Goal: Task Accomplishment & Management: Manage account settings

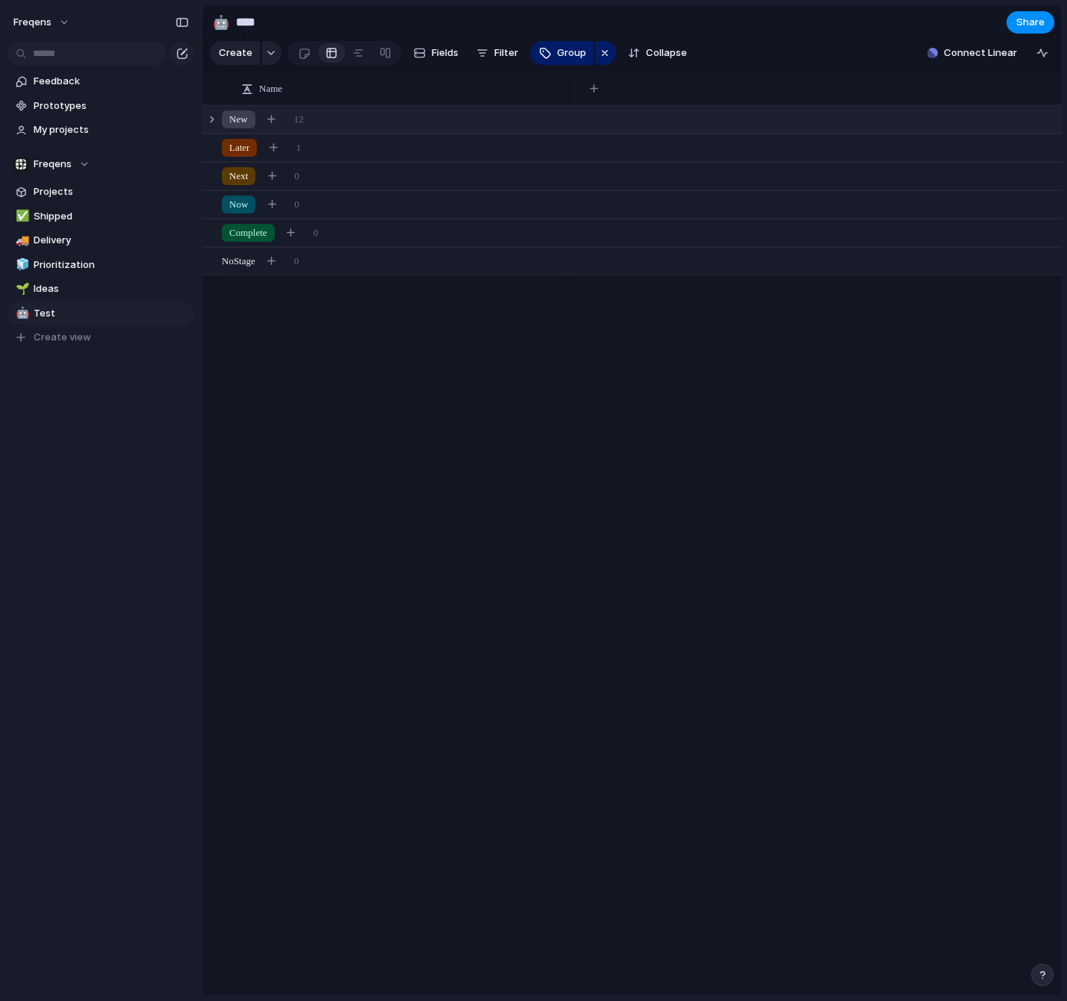
click at [375, 107] on div "New 12" at bounding box center [633, 119] width 862 height 27
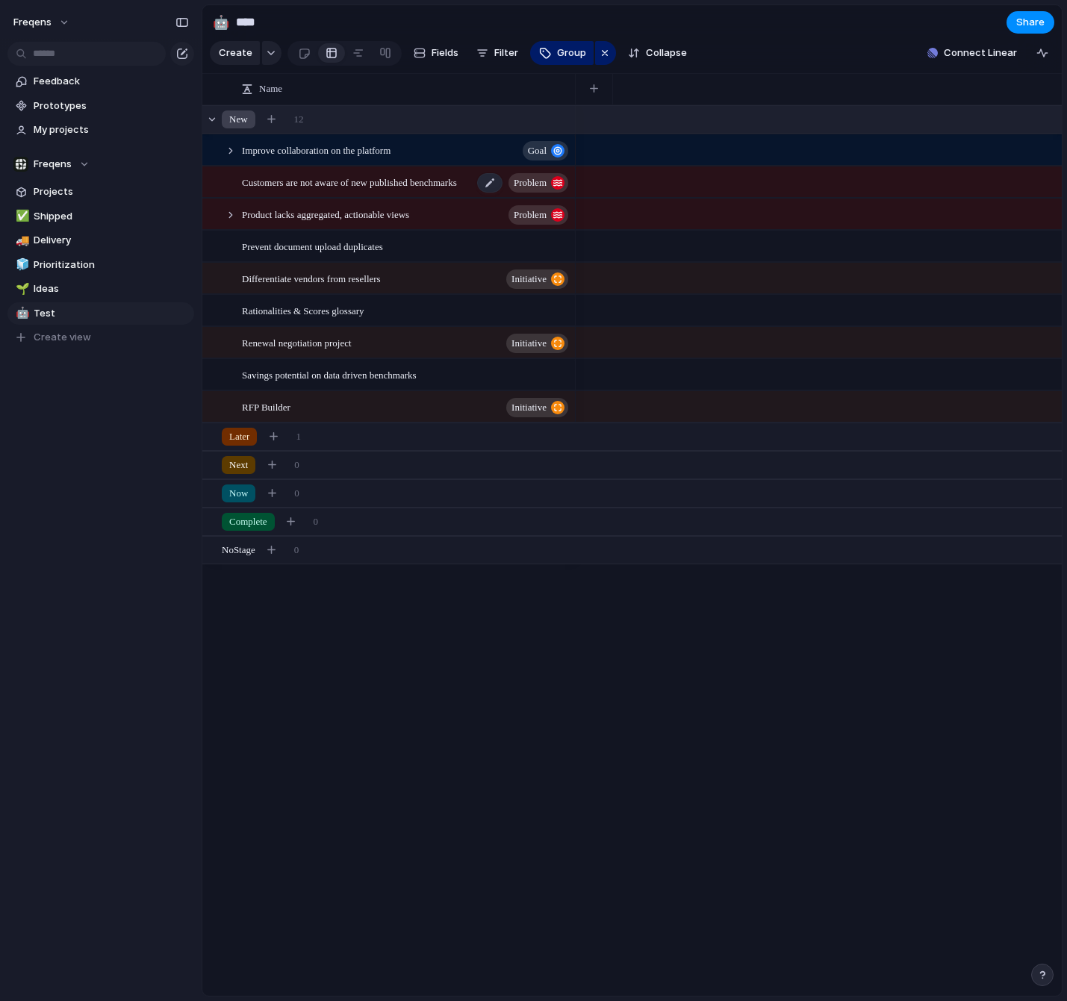
click at [435, 180] on span "Customers are not aware of new published benchmarks" at bounding box center [349, 181] width 215 height 17
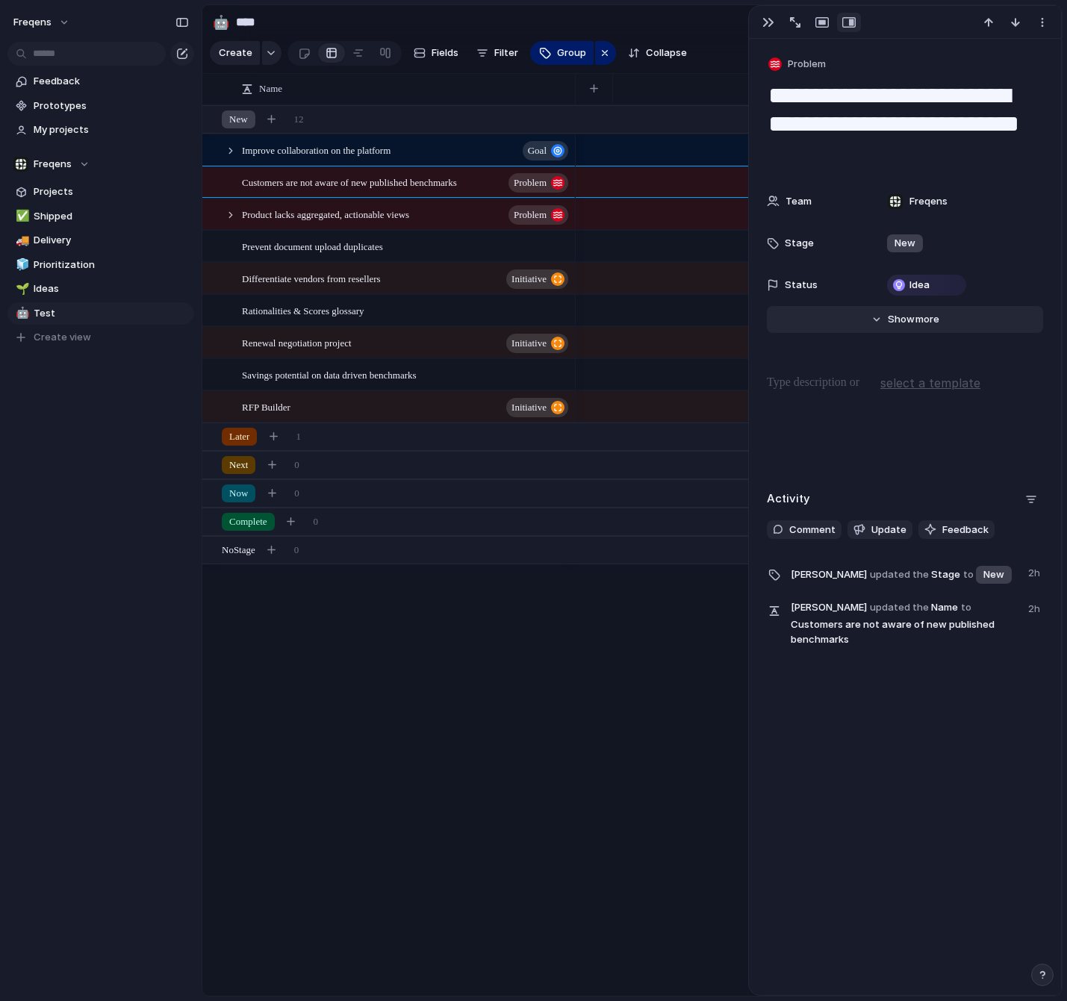
click at [879, 316] on button "Hide Show more" at bounding box center [905, 319] width 276 height 27
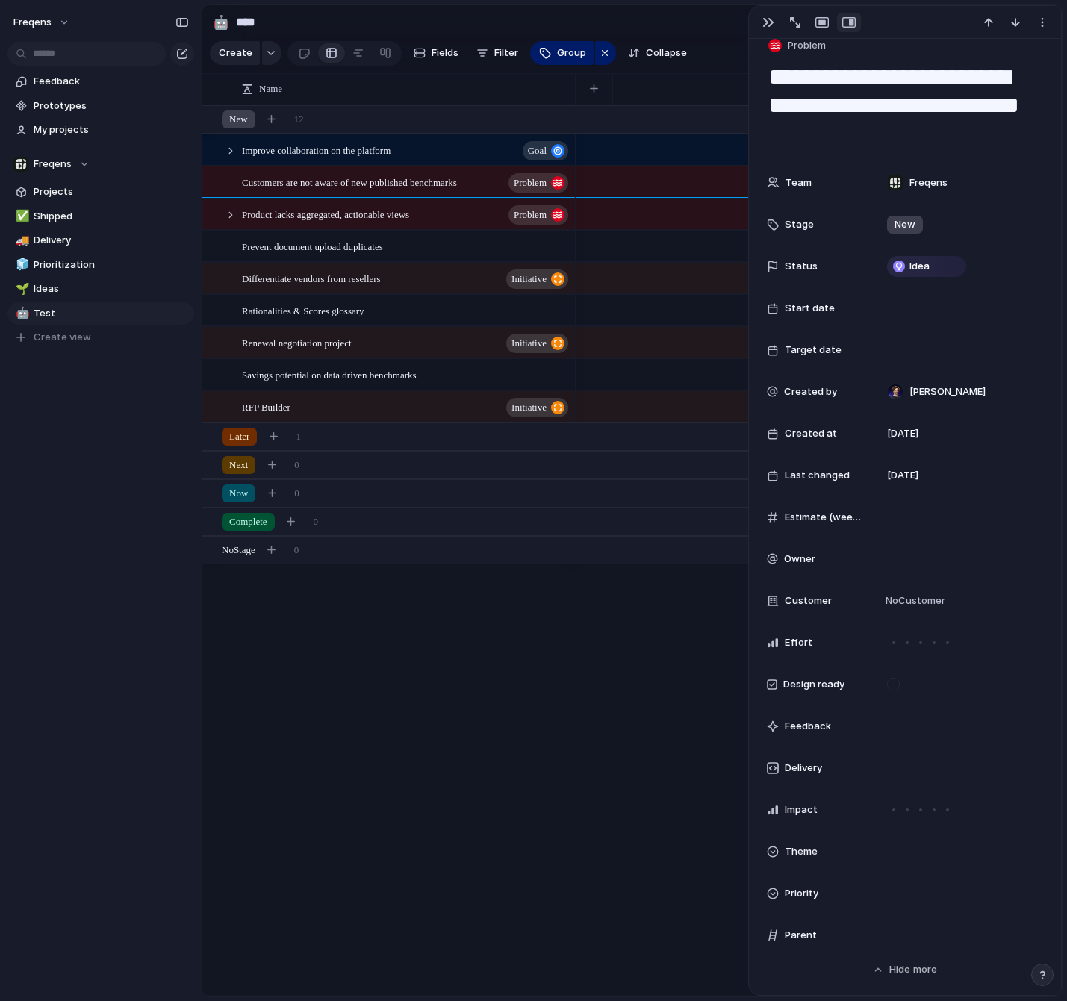
scroll to position [10, 0]
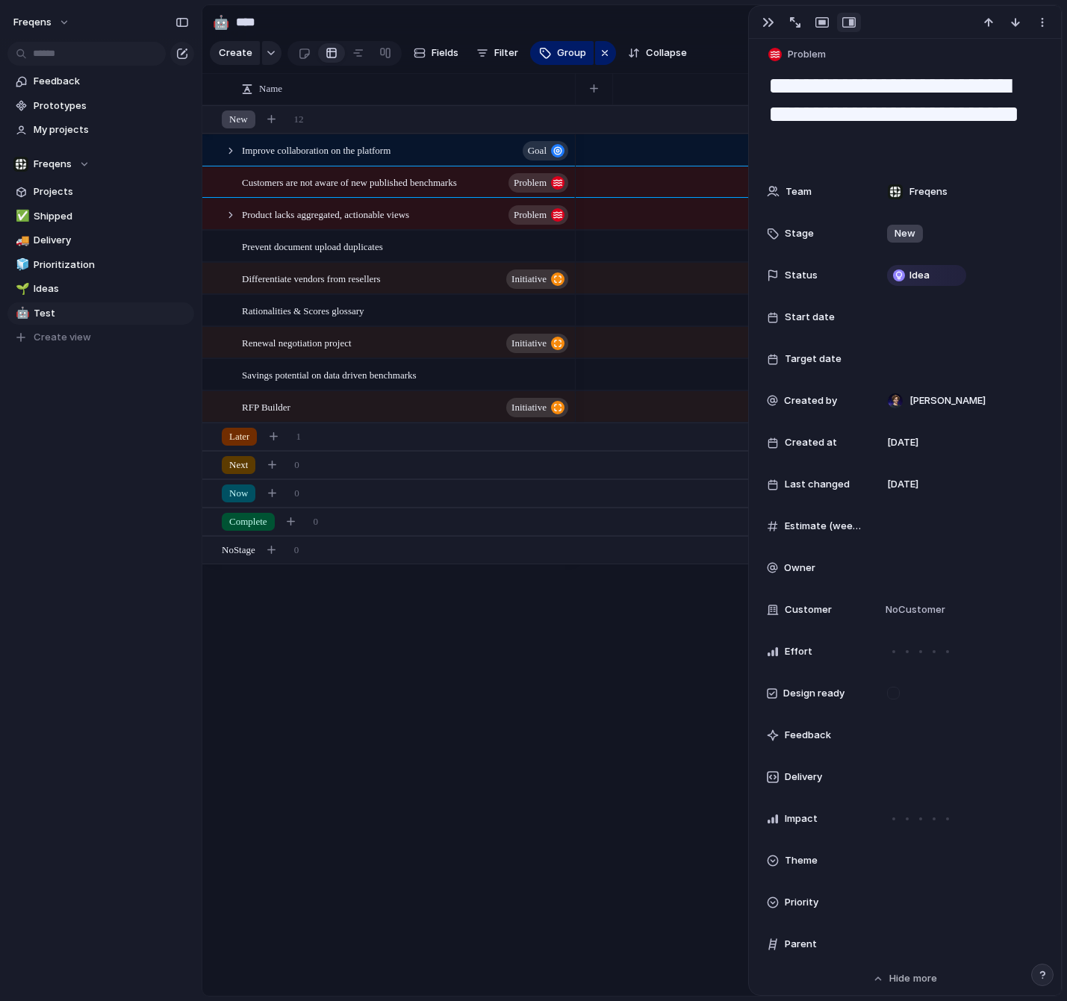
drag, startPoint x: 596, startPoint y: 763, endPoint x: 597, endPoint y: 746, distance: 17.2
click at [596, 761] on div at bounding box center [819, 550] width 486 height 891
click at [762, 21] on div "button" at bounding box center [768, 22] width 12 height 12
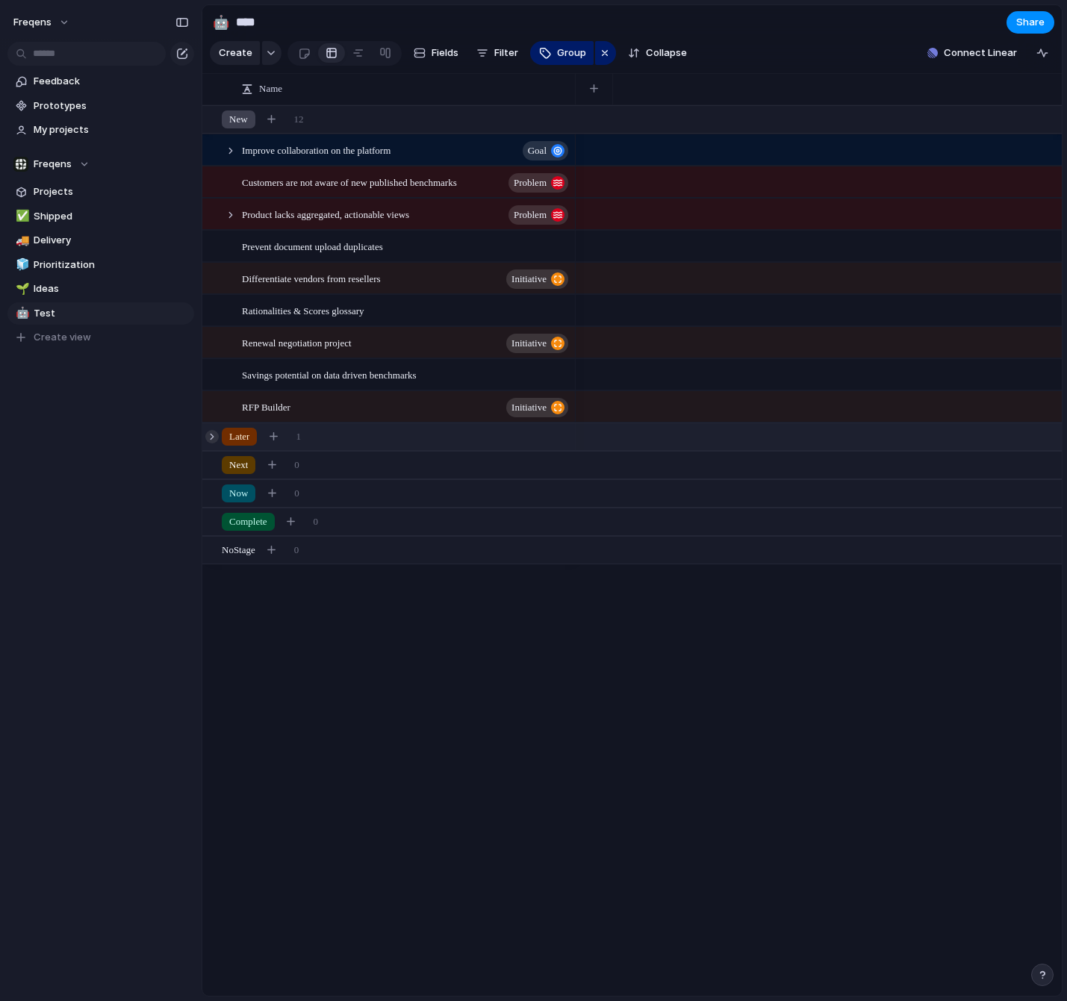
click at [212, 435] on div at bounding box center [211, 436] width 13 height 13
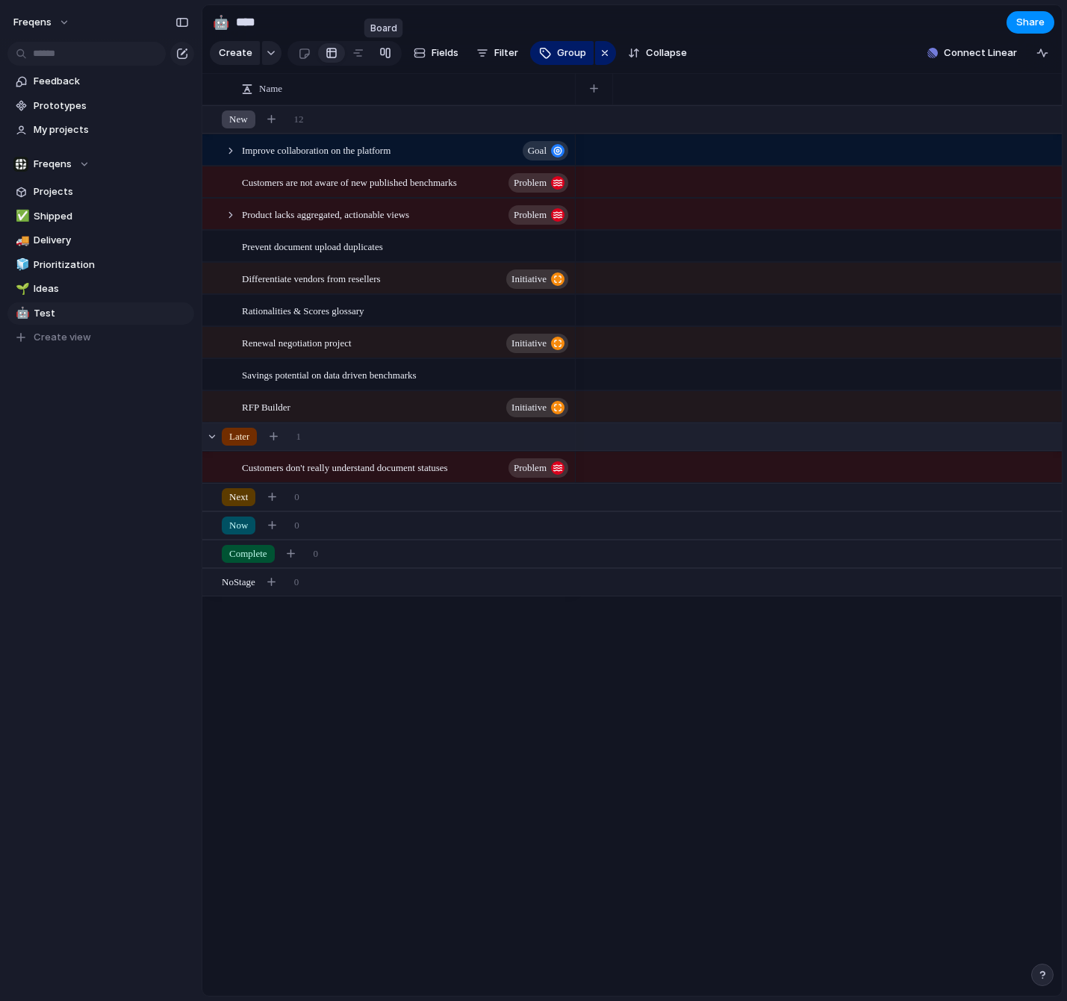
click at [380, 53] on div at bounding box center [385, 53] width 12 height 24
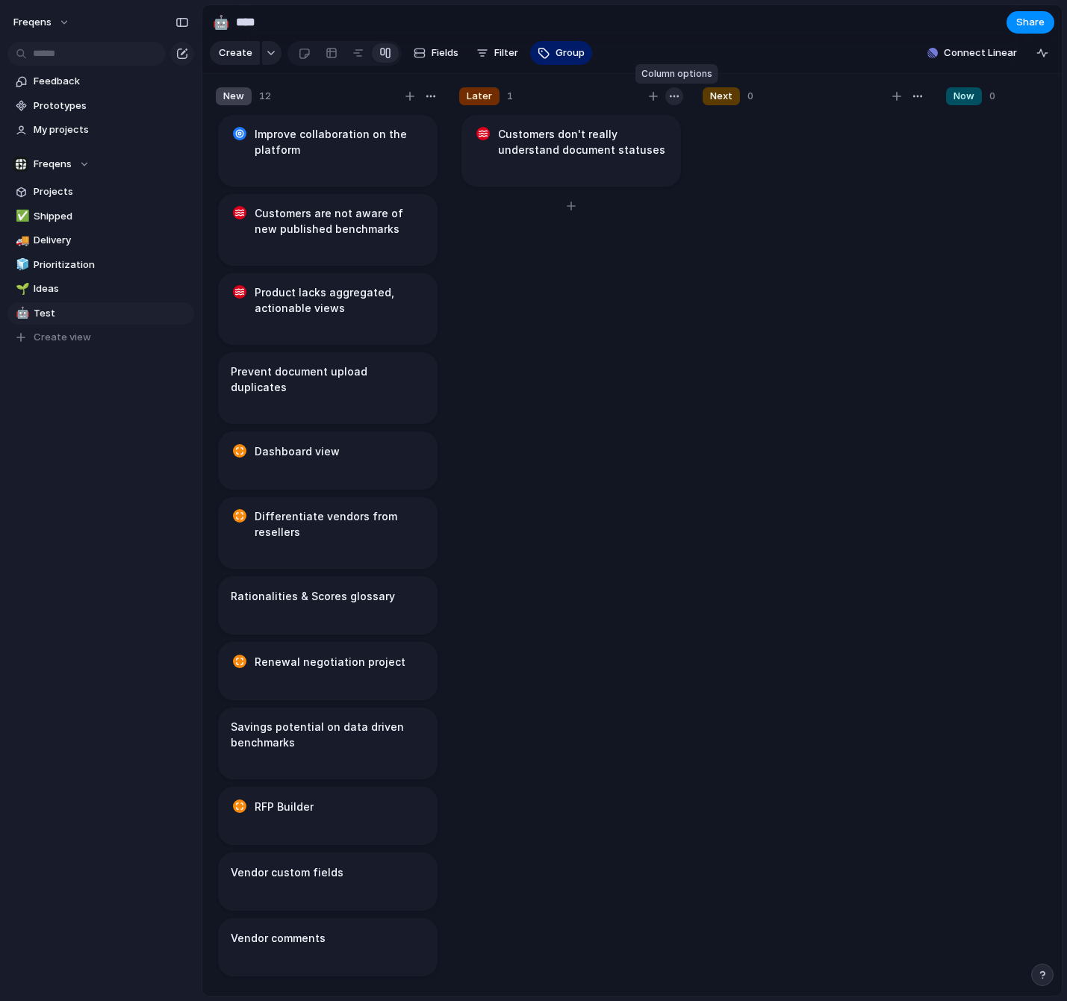
click at [680, 97] on div "button" at bounding box center [674, 96] width 12 height 12
click at [679, 96] on div "Change color" at bounding box center [533, 500] width 1067 height 1001
click at [664, 93] on div at bounding box center [663, 96] width 39 height 18
click at [669, 93] on button "button" at bounding box center [674, 96] width 18 height 18
click at [644, 120] on span "Change color" at bounding box center [633, 126] width 63 height 15
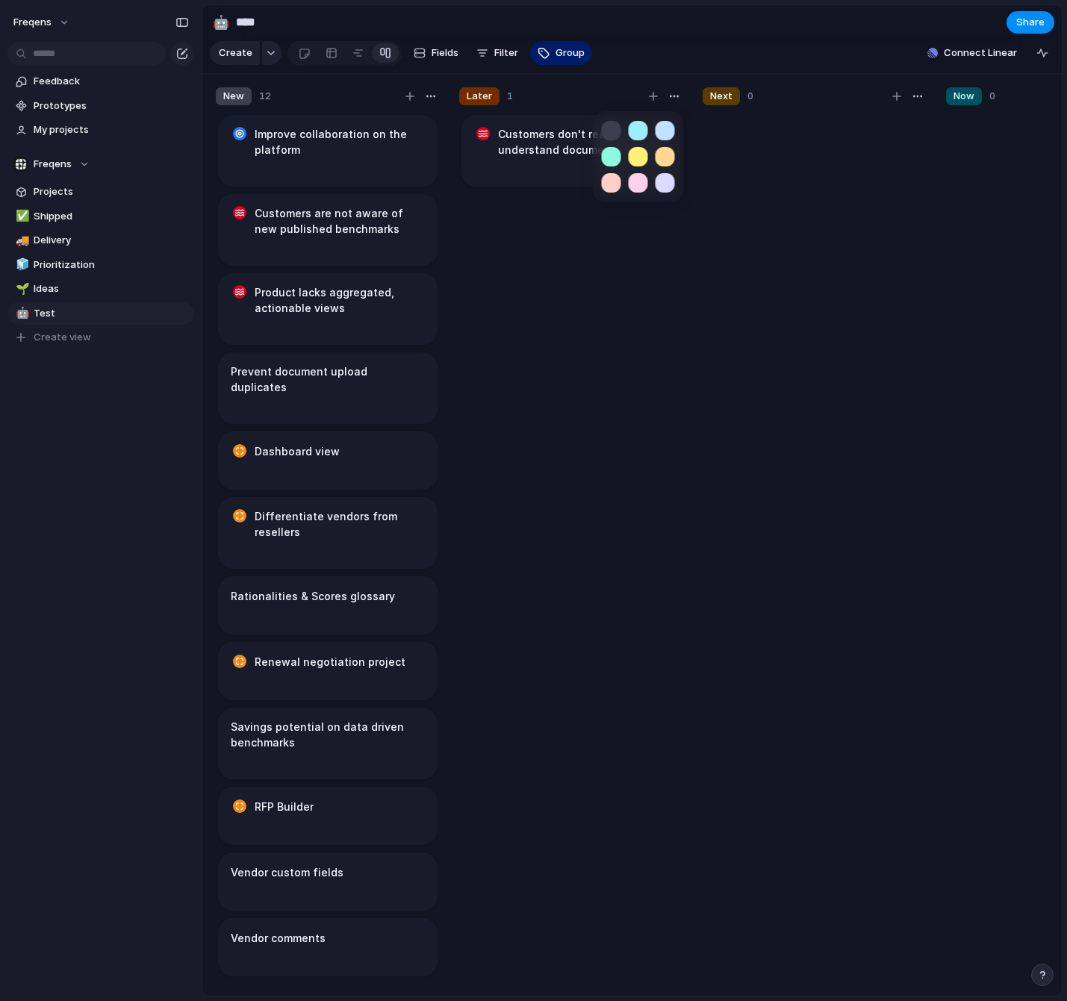
click at [645, 155] on button "button" at bounding box center [638, 156] width 19 height 19
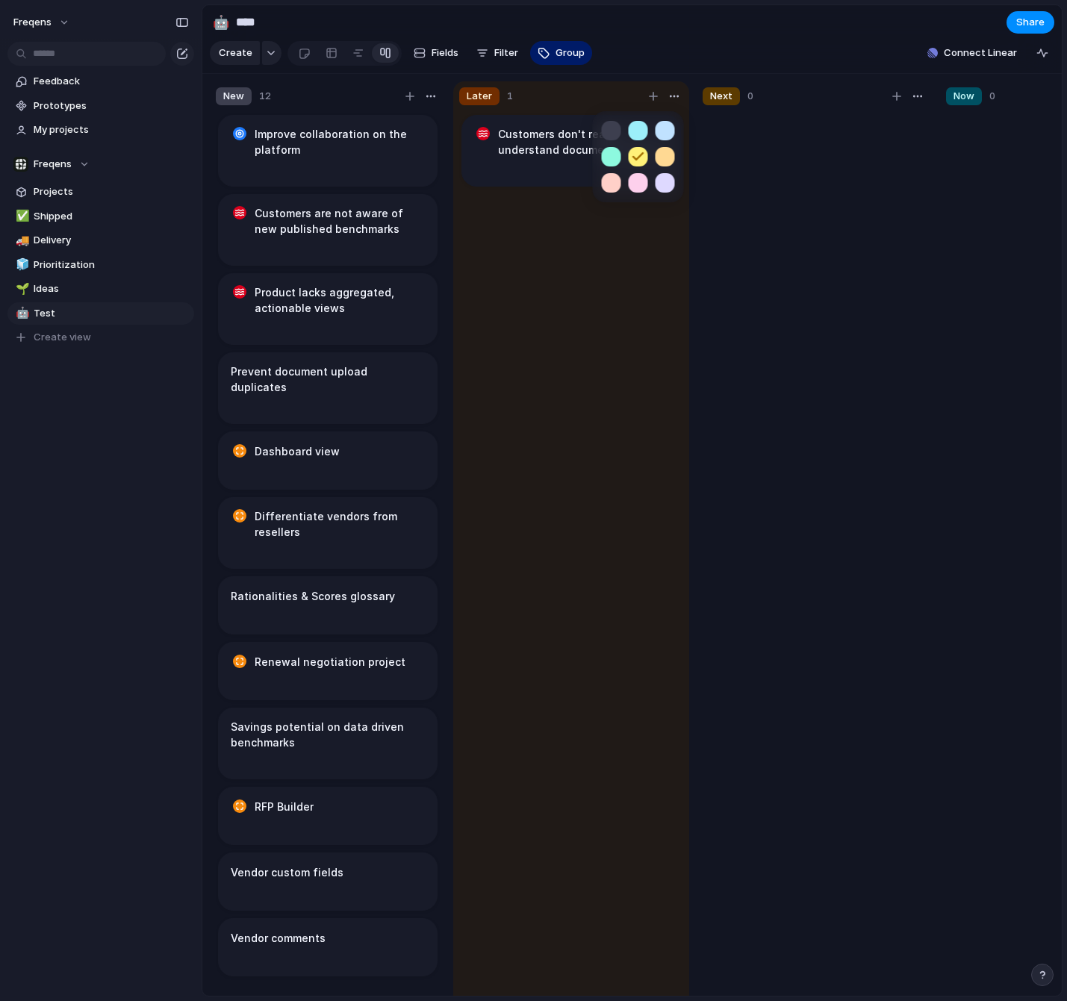
click at [668, 146] on div at bounding box center [638, 156] width 73 height 73
click at [664, 149] on button "button" at bounding box center [665, 156] width 19 height 19
click at [610, 126] on button "button" at bounding box center [611, 130] width 19 height 19
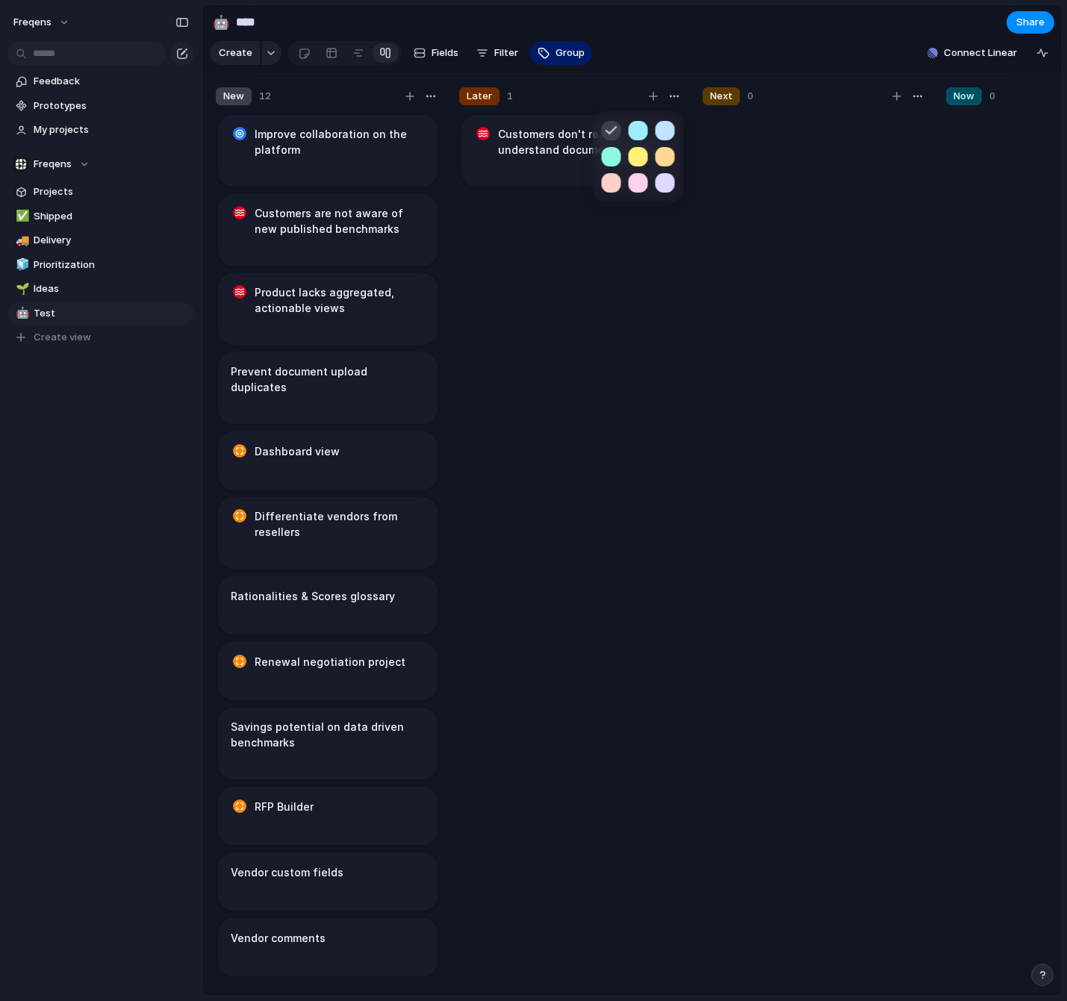
click at [661, 154] on button "button" at bounding box center [665, 156] width 19 height 19
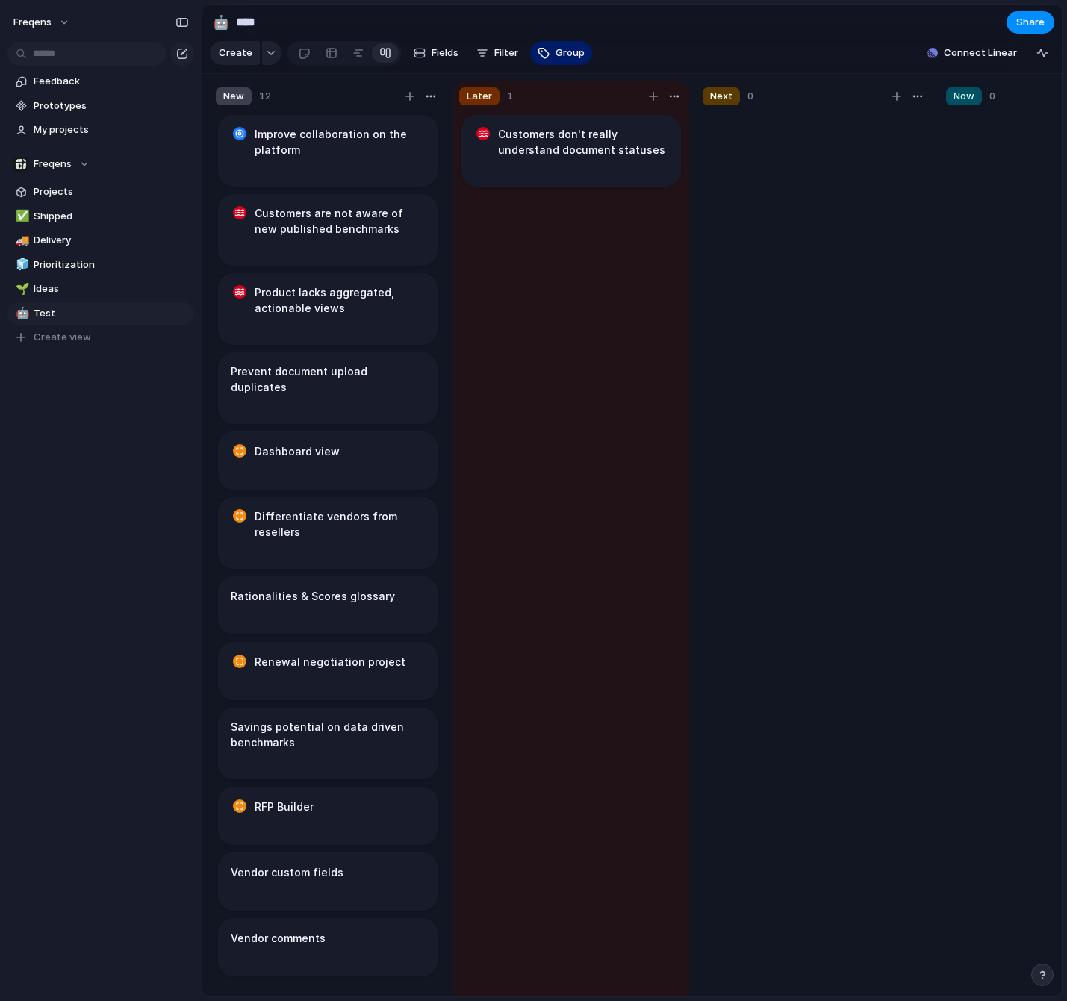
click at [750, 136] on div at bounding box center [533, 500] width 1067 height 1001
click at [921, 96] on div "button" at bounding box center [918, 96] width 12 height 12
click at [885, 127] on span "Change color" at bounding box center [876, 126] width 63 height 15
click at [885, 155] on button "button" at bounding box center [881, 156] width 19 height 19
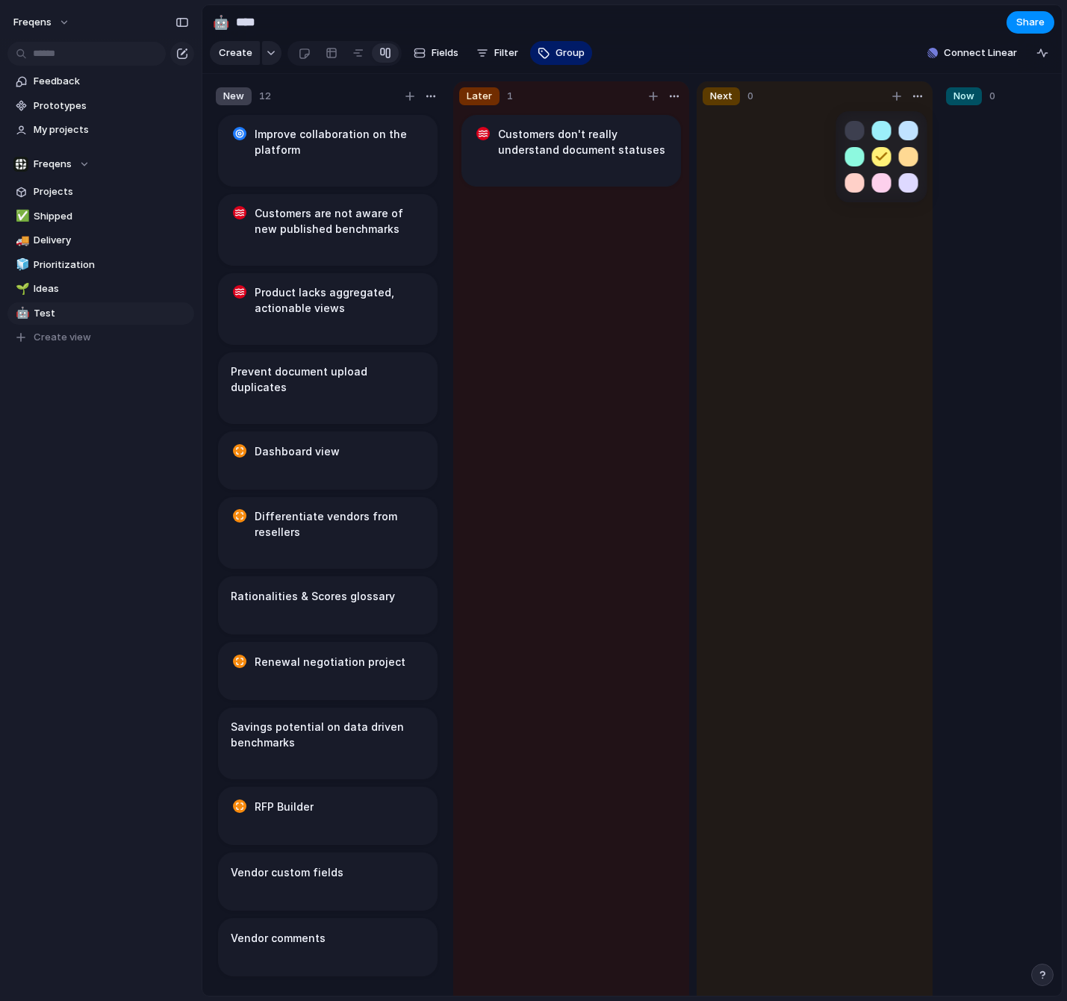
click at [975, 154] on div at bounding box center [533, 500] width 1067 height 1001
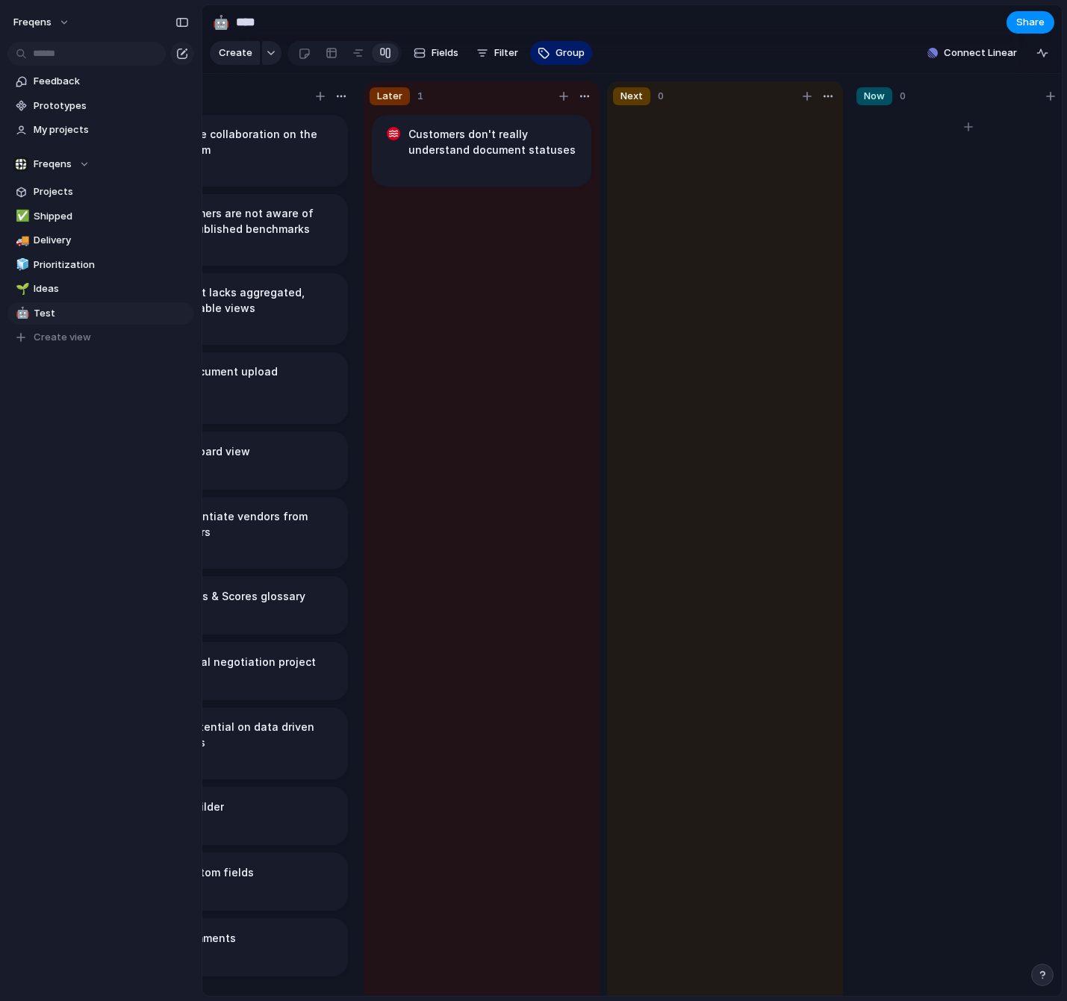
scroll to position [0, 285]
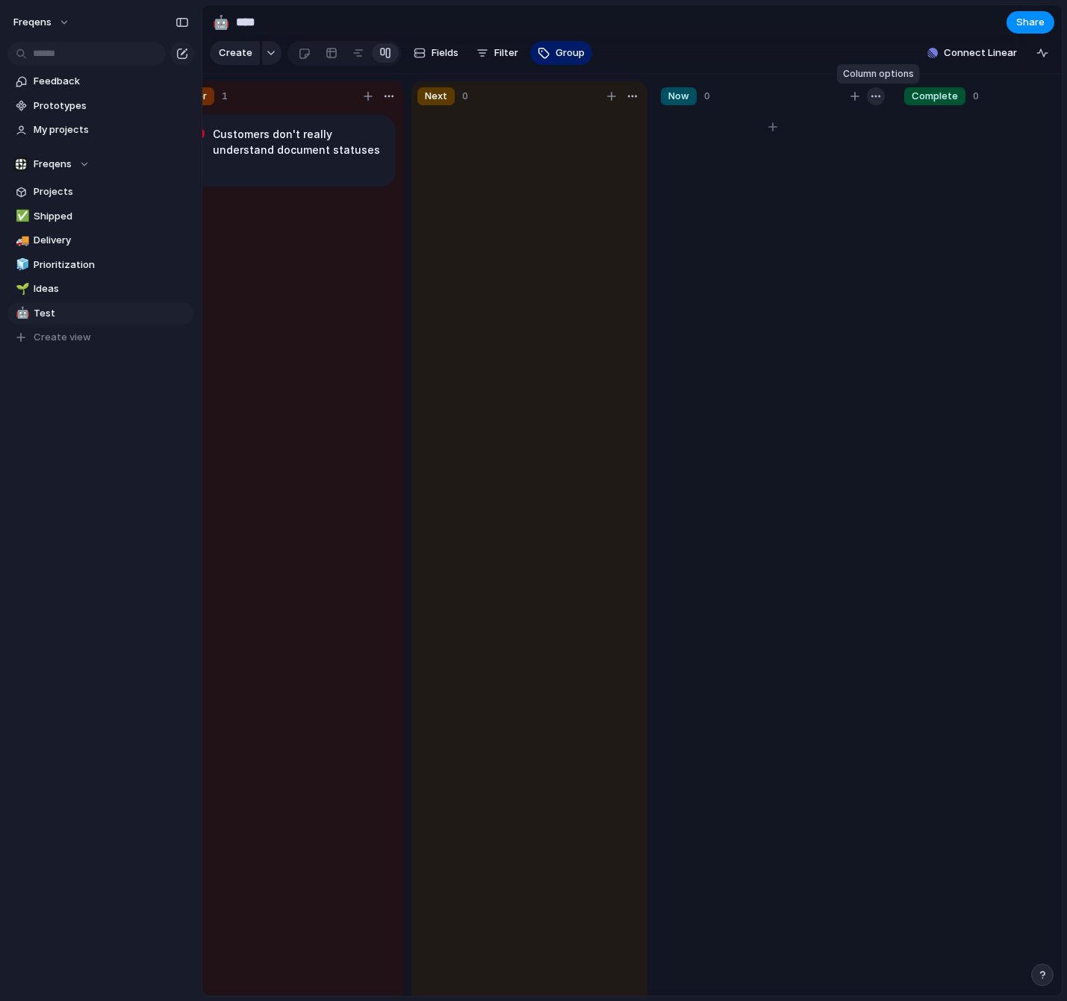
click at [883, 95] on button "button" at bounding box center [876, 96] width 18 height 18
click at [862, 128] on span "Change color" at bounding box center [834, 126] width 63 height 15
click at [839, 124] on button "button" at bounding box center [839, 130] width 19 height 19
click at [756, 218] on div at bounding box center [533, 500] width 1067 height 1001
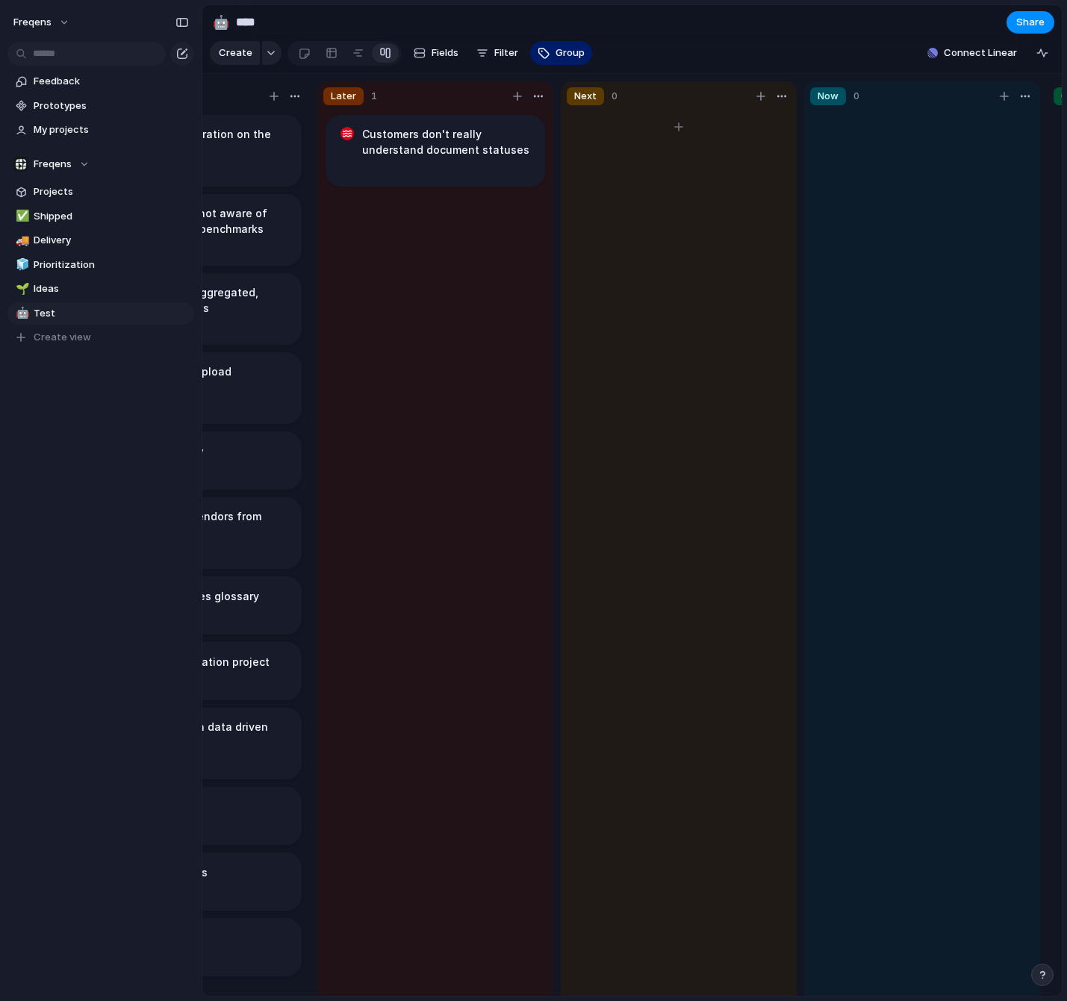
scroll to position [0, 0]
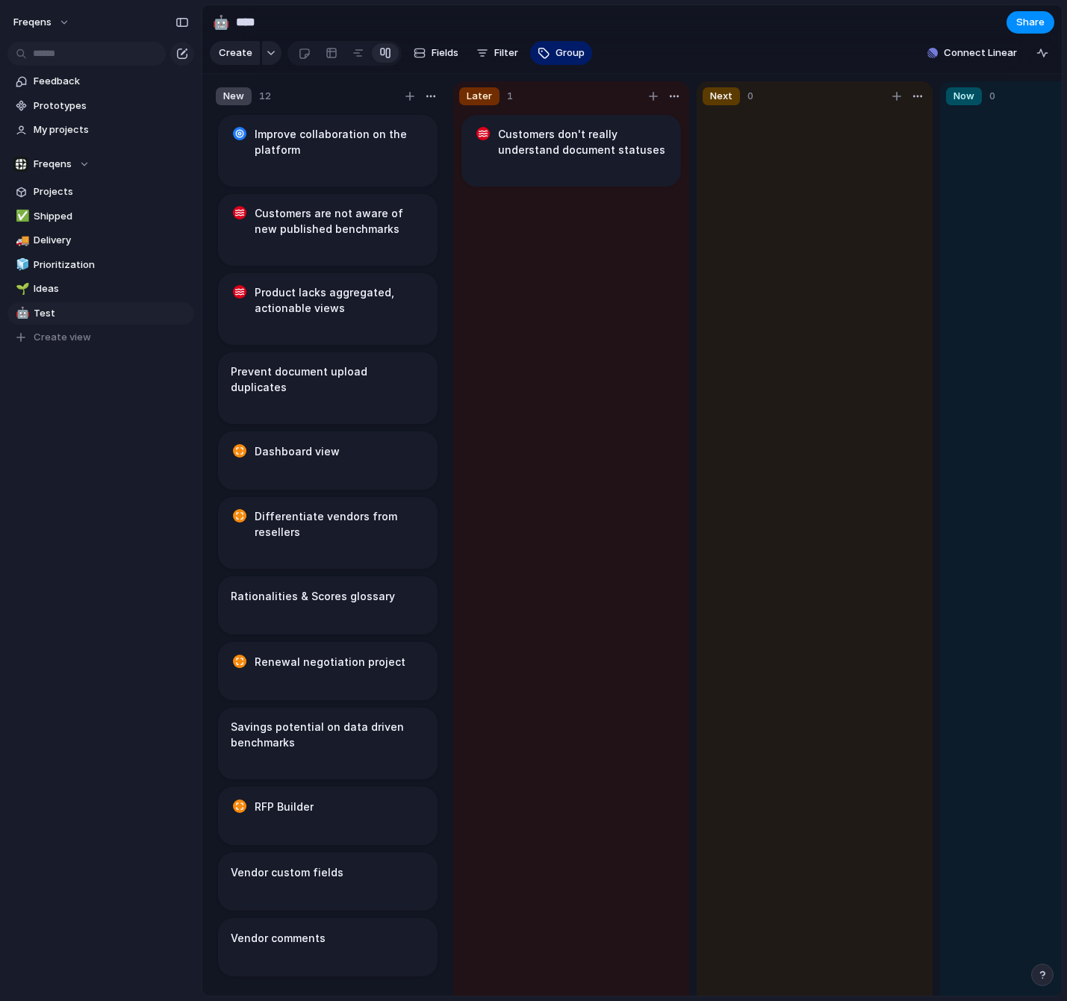
click at [491, 41] on div "Create Fields Filter Group Zoom" at bounding box center [401, 53] width 382 height 31
click at [494, 49] on span "Filter" at bounding box center [506, 53] width 24 height 15
click at [494, 49] on div "Description Start date Target date Owner Customer Effort Design ready Impact Th…" at bounding box center [533, 500] width 1067 height 1001
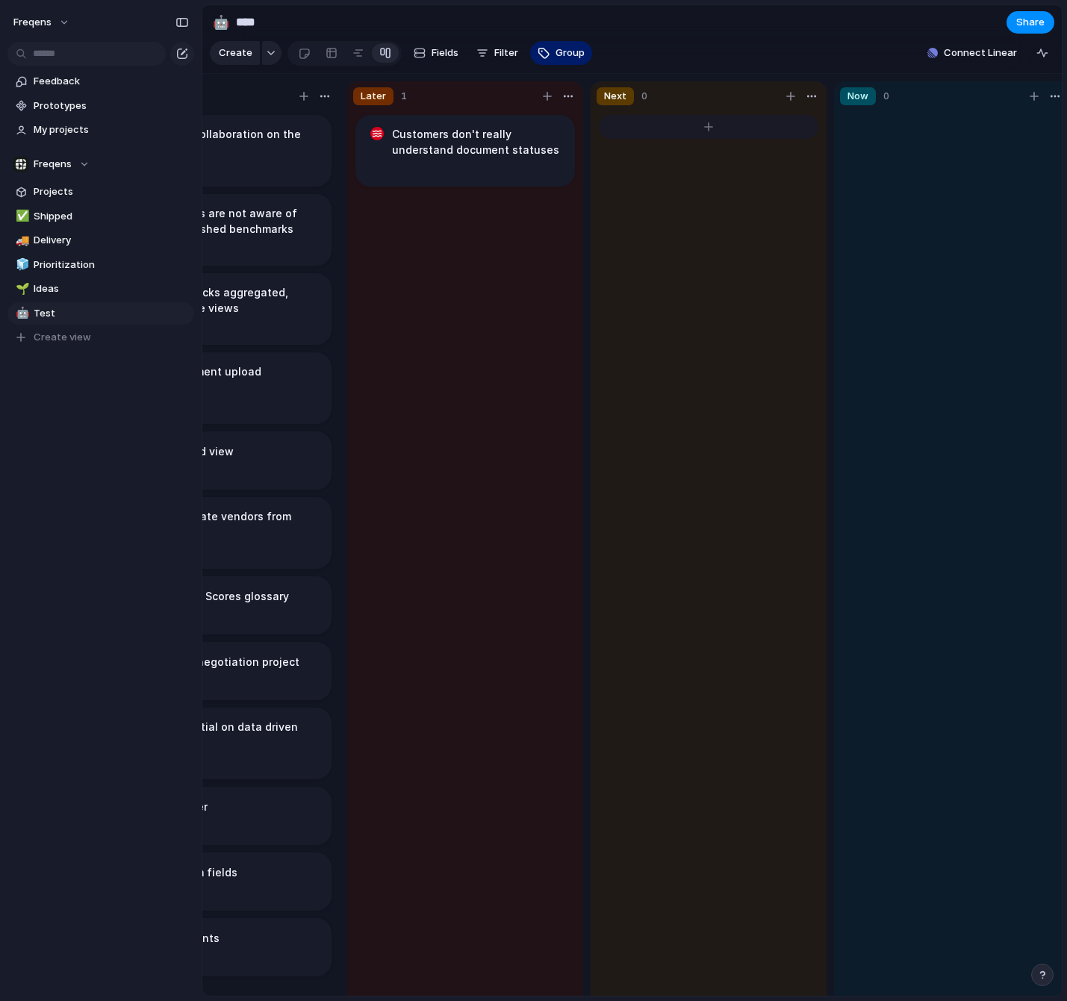
scroll to position [0, 102]
click at [1045, 55] on div "button" at bounding box center [1042, 53] width 12 height 12
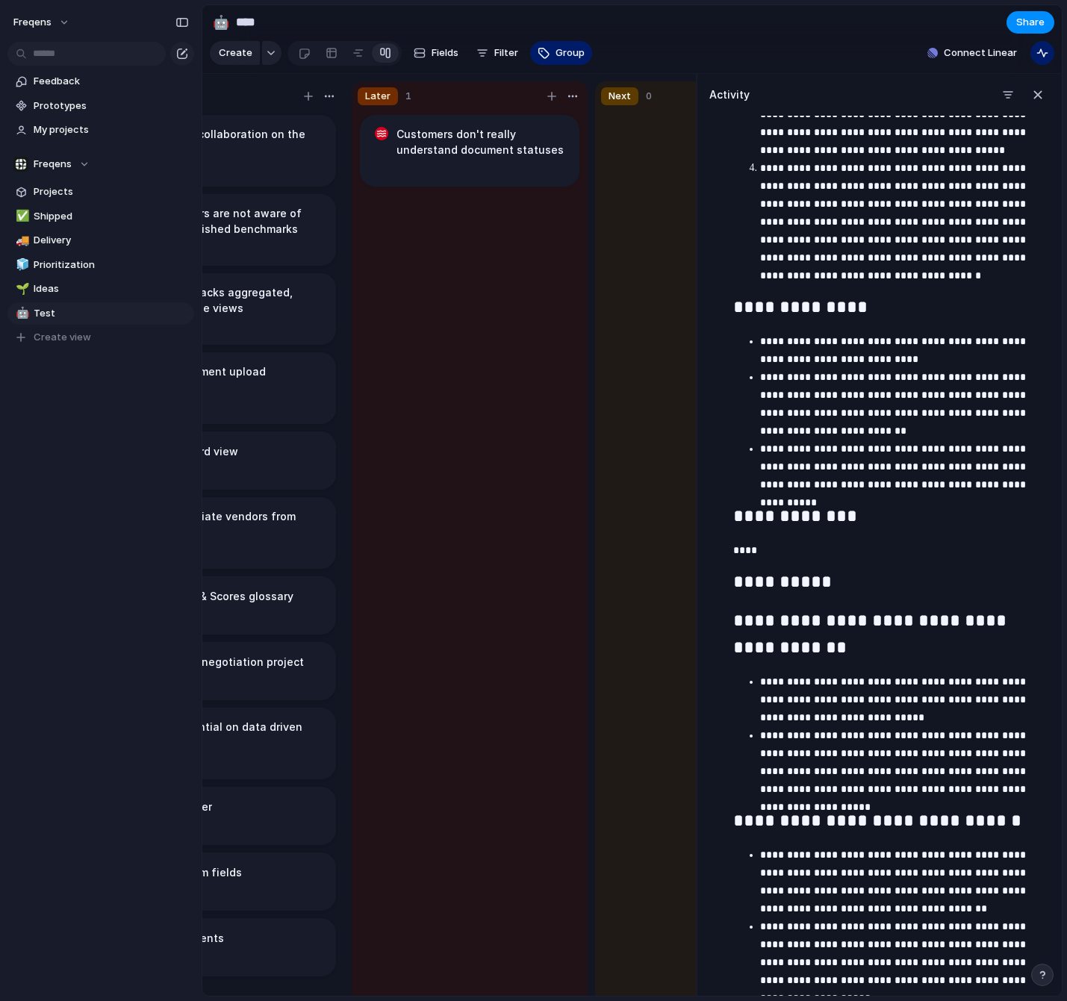
scroll to position [0, 0]
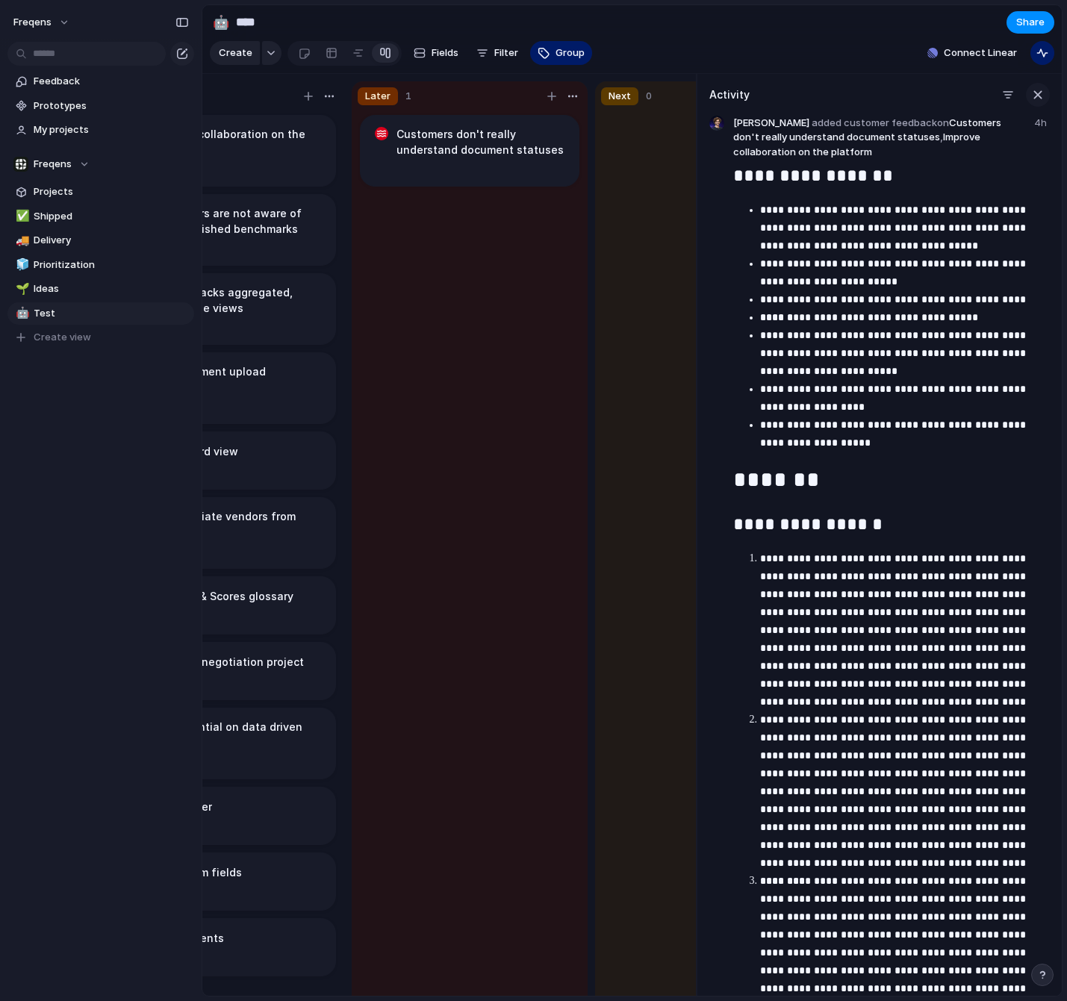
click at [1035, 92] on div "button" at bounding box center [1038, 95] width 16 height 16
